Goal: Subscribe to service/newsletter

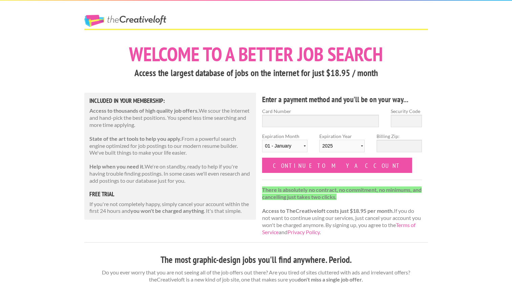
click at [308, 194] on strong "There is absolutely no contract, no commitment, no minimums, and cancelling jus…" at bounding box center [341, 193] width 159 height 14
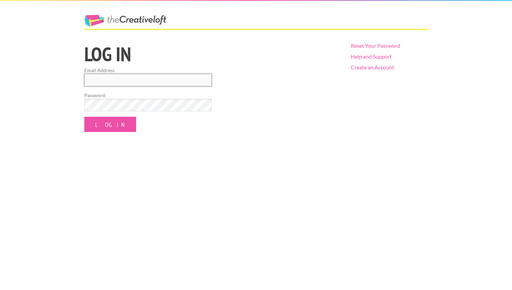
click at [131, 79] on input "Email Address" at bounding box center [147, 80] width 127 height 13
type input "[EMAIL_ADDRESS][DOMAIN_NAME]"
click at [108, 125] on input "Log In" at bounding box center [110, 124] width 52 height 15
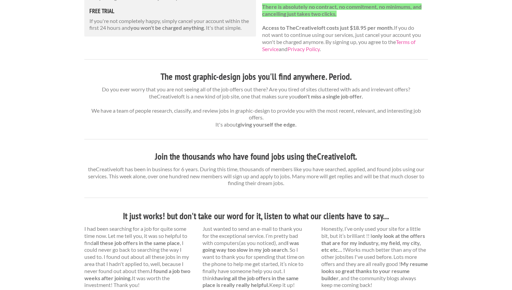
scroll to position [415, 0]
